Goal: Task Accomplishment & Management: Manage account settings

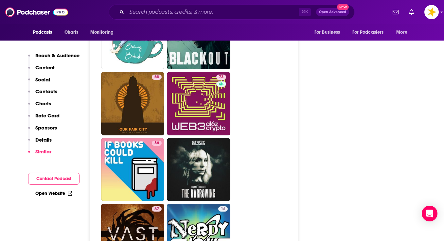
scroll to position [2317, 0]
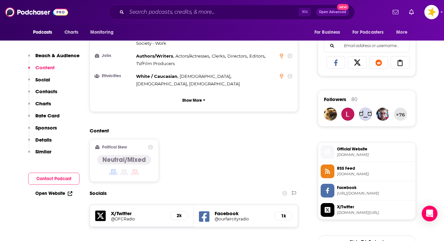
scroll to position [415, 0]
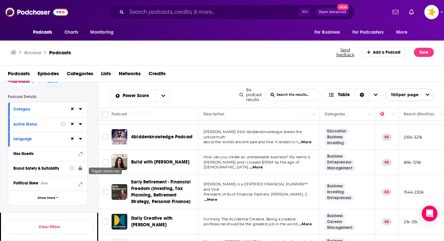
scroll to position [325, 0]
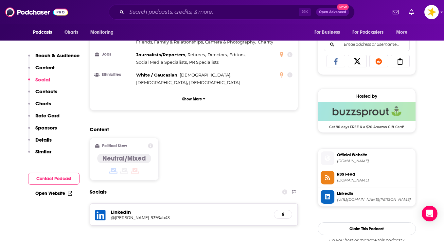
scroll to position [419, 0]
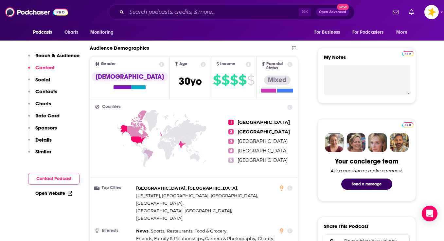
scroll to position [206, 0]
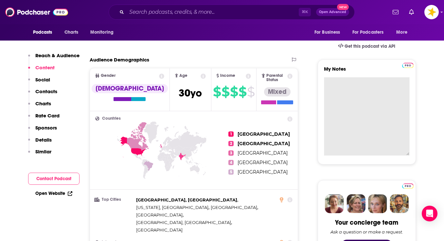
click at [345, 87] on textarea "My Notes" at bounding box center [367, 116] width 86 height 78
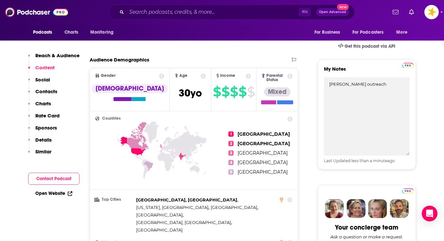
type textarea "[PERSON_NAME] outreach"
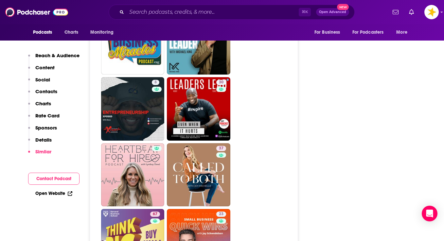
scroll to position [1297, 0]
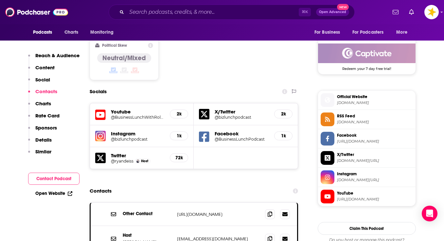
scroll to position [557, 0]
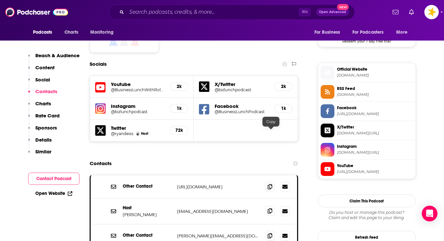
click at [269, 206] on span at bounding box center [270, 211] width 10 height 10
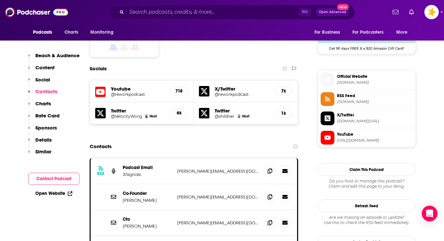
scroll to position [548, 0]
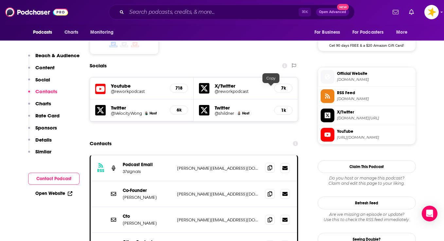
click at [270, 165] on icon at bounding box center [270, 167] width 5 height 5
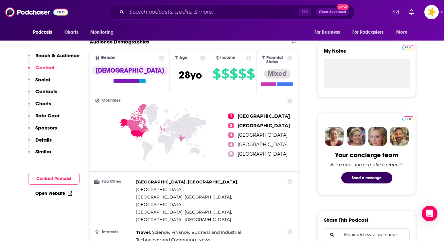
scroll to position [174, 0]
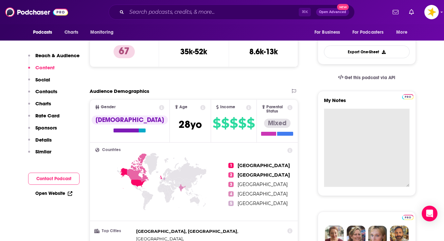
click at [346, 113] on textarea "My Notes" at bounding box center [367, 148] width 86 height 78
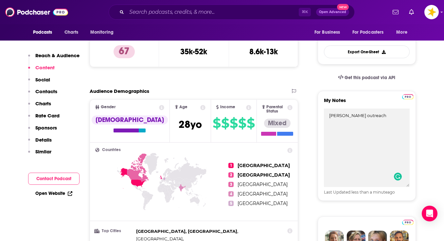
type textarea "[PERSON_NAME] outreach"
